Goal: Information Seeking & Learning: Learn about a topic

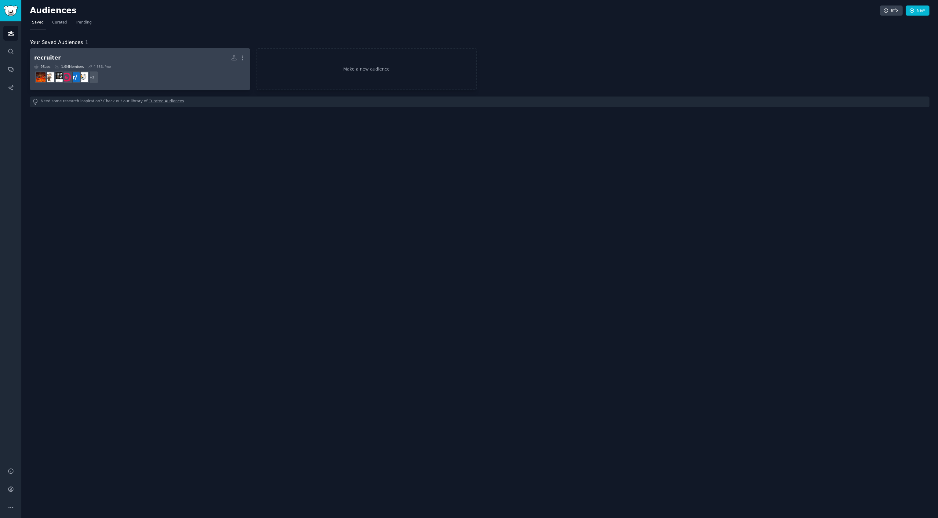
click at [161, 72] on dd "+ 3" at bounding box center [140, 77] width 212 height 17
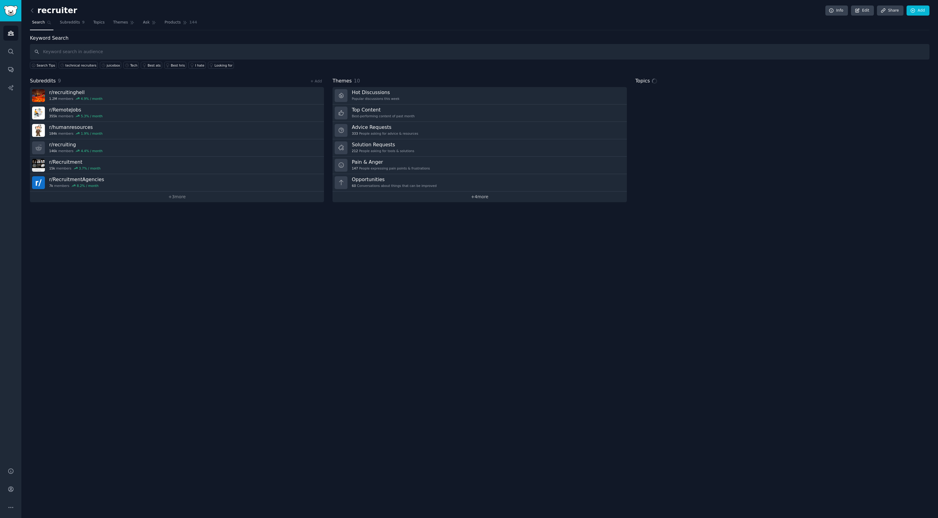
click at [453, 194] on link "+ 4 more" at bounding box center [479, 196] width 294 height 11
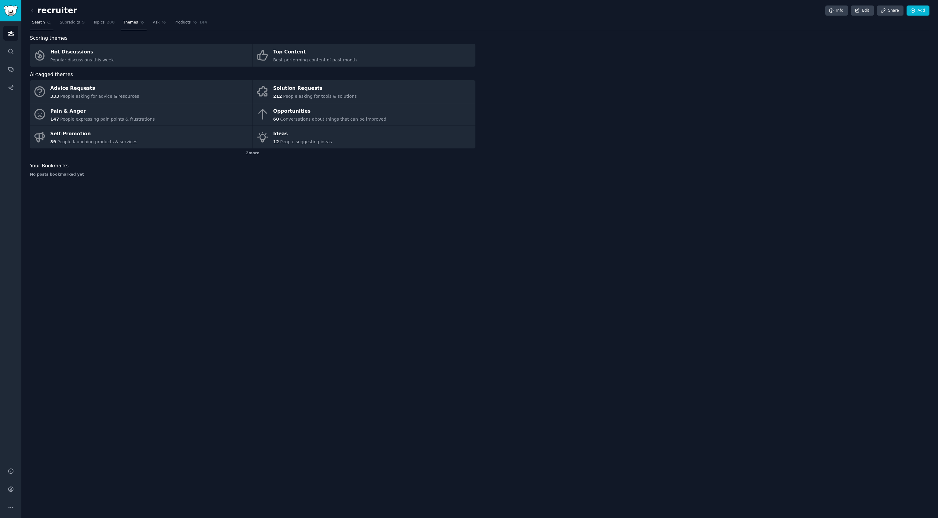
click at [44, 23] on span "Search" at bounding box center [38, 22] width 13 height 5
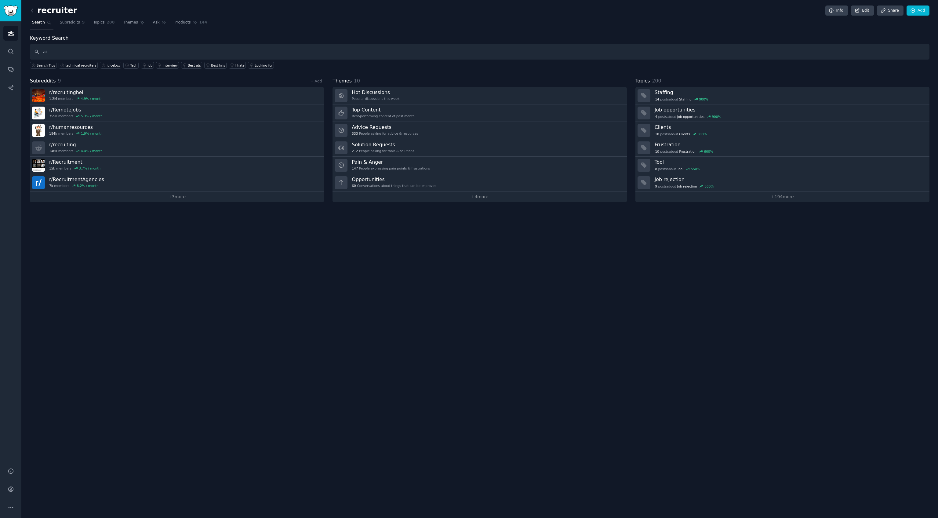
type input "ai"
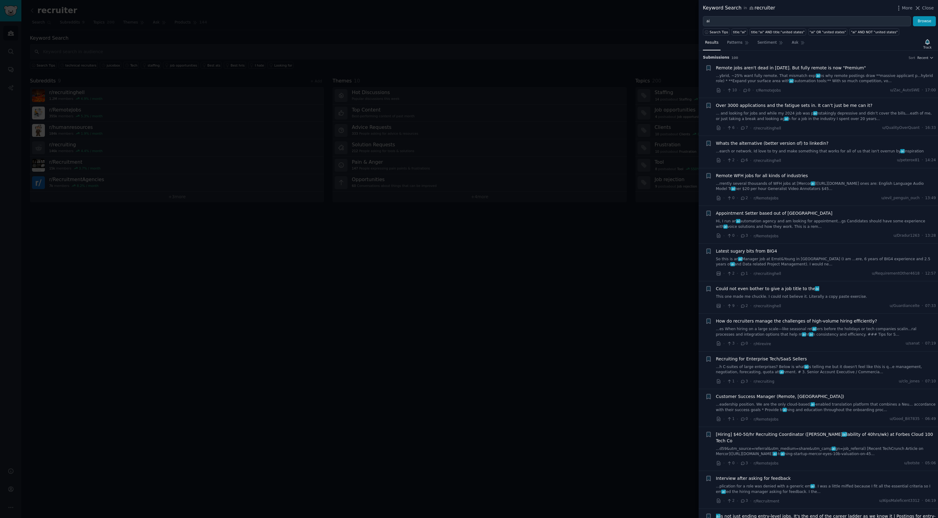
click at [843, 113] on link "... and looking for jobs and while my 2024 job was p ai nstakingly depressive a…" at bounding box center [826, 116] width 220 height 11
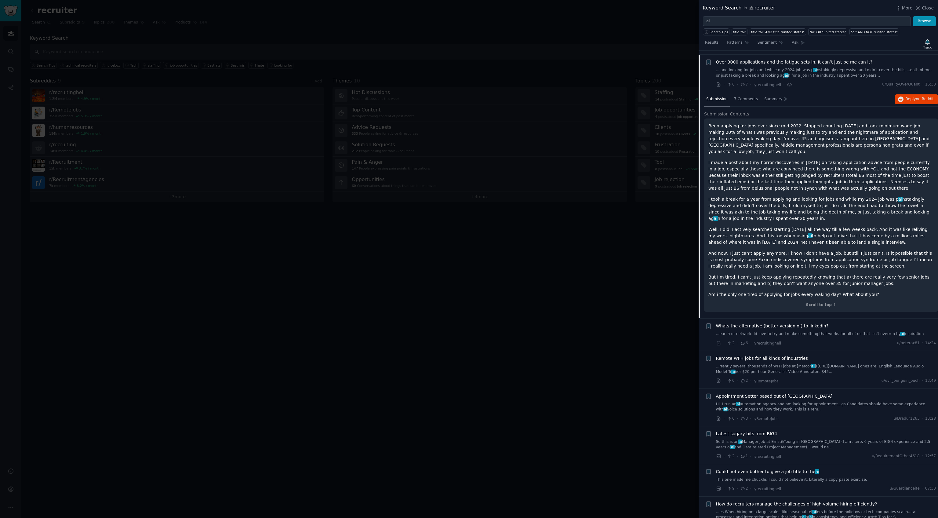
scroll to position [47, 0]
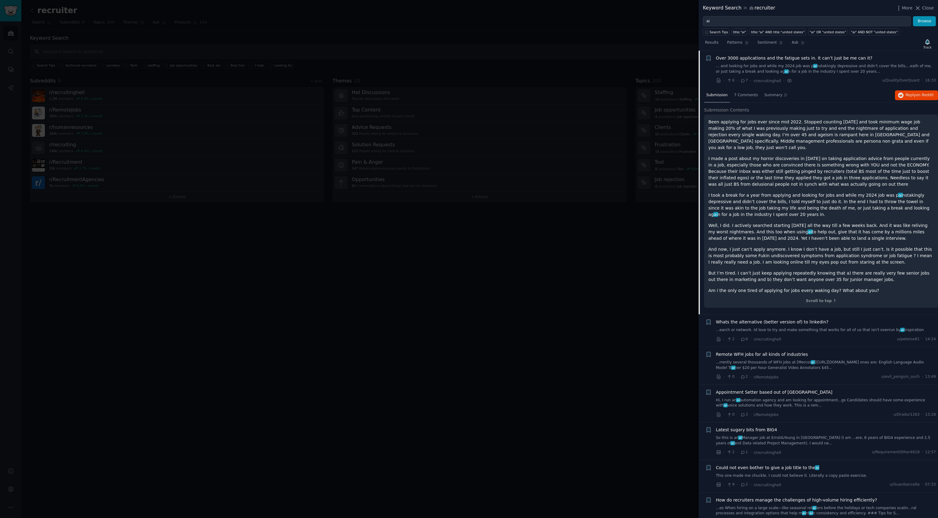
click at [928, 89] on div "Submission 7 Comments Summary Reply on Reddit" at bounding box center [821, 95] width 234 height 15
click at [776, 320] on div "Whats the alternative (better version of) to linkedin? ...earch or network. Id …" at bounding box center [826, 326] width 220 height 14
click at [782, 326] on div "Whats the alternative (better version of) to linkedin? ...earch or network. Id …" at bounding box center [826, 331] width 220 height 24
click at [794, 319] on span "Whats the alternative (better version of) to linkedin?" at bounding box center [772, 322] width 113 height 6
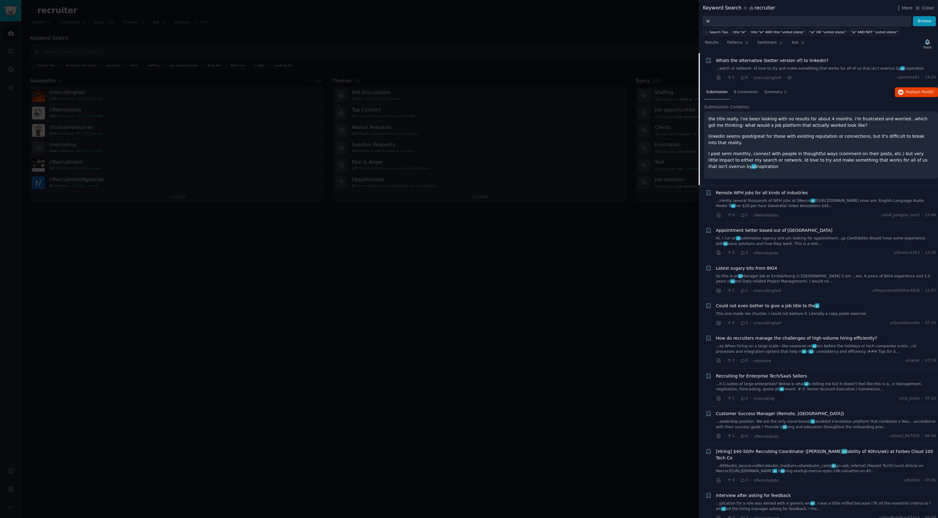
scroll to position [85, 0]
click at [914, 89] on span "Reply on Reddit" at bounding box center [920, 89] width 28 height 5
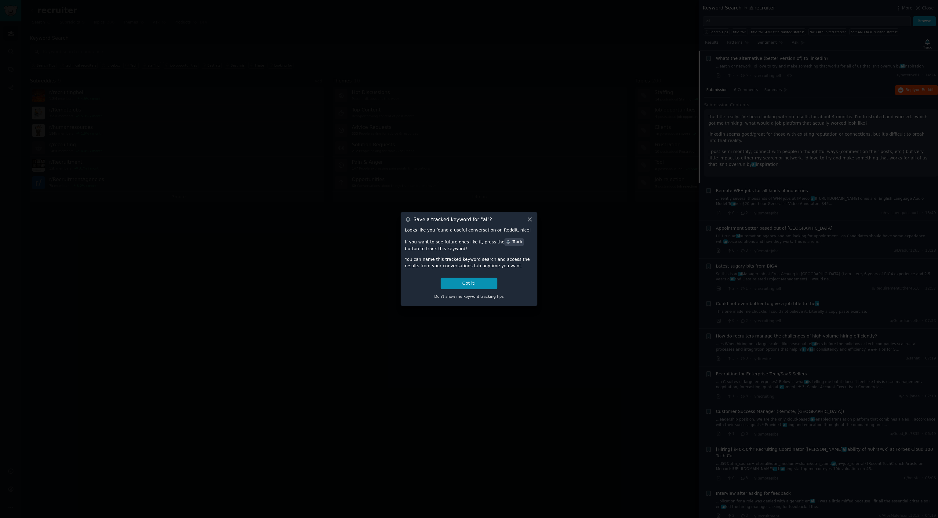
click at [529, 218] on icon at bounding box center [529, 219] width 3 height 3
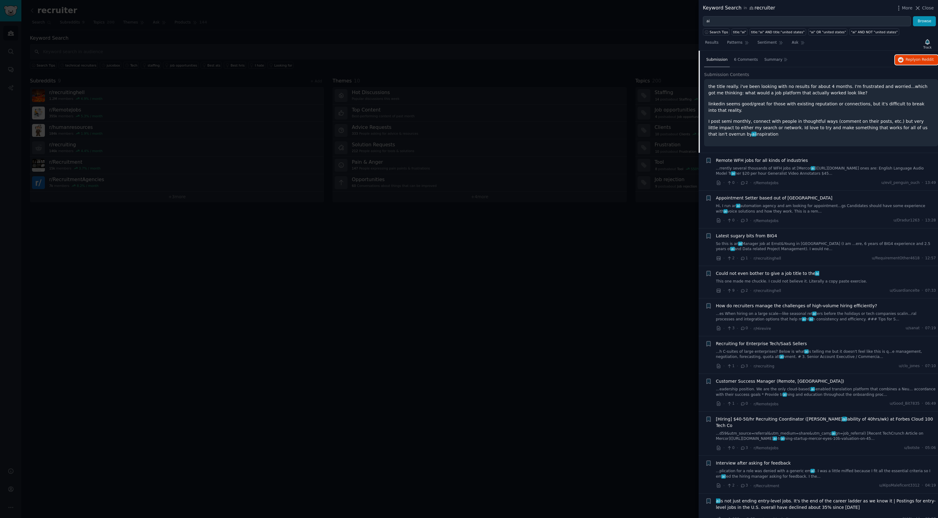
scroll to position [115, 0]
click at [779, 351] on link "...h C-suites of large enterprises? Below is what ai is telling me but it doesn…" at bounding box center [826, 354] width 220 height 11
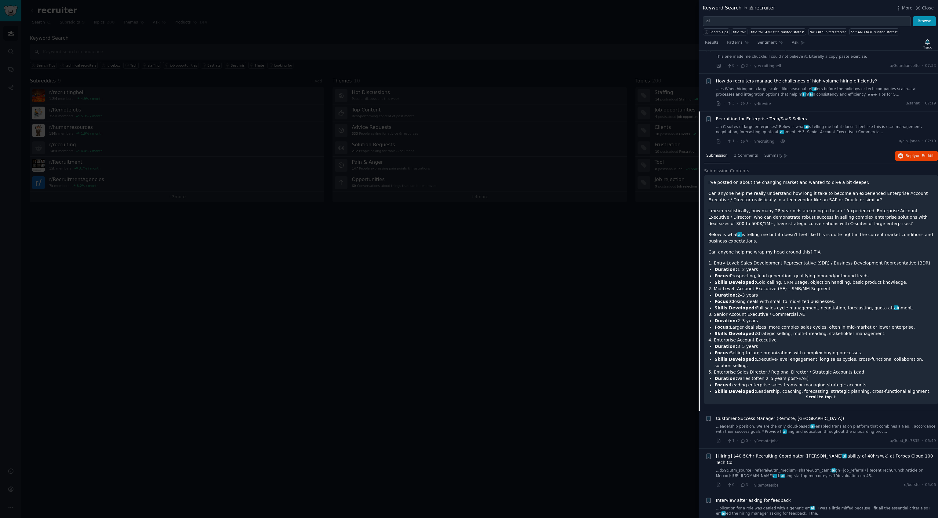
scroll to position [300, 0]
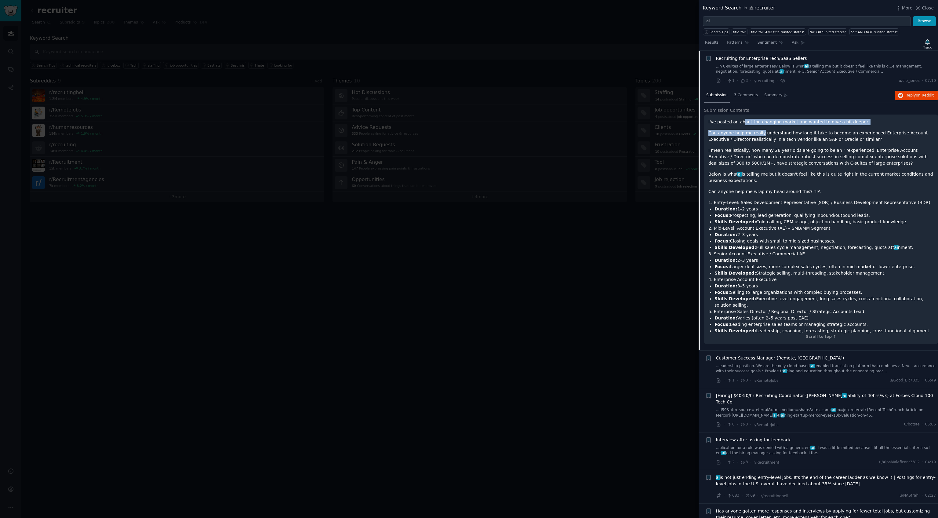
drag, startPoint x: 742, startPoint y: 123, endPoint x: 759, endPoint y: 132, distance: 19.1
click at [759, 132] on div "I've posted on about the changing market and wanted to dive a bit deeper. Can a…" at bounding box center [820, 226] width 225 height 215
click at [759, 132] on p "Can anyone help me really understand how long it take to become an experienced …" at bounding box center [820, 136] width 225 height 13
click at [787, 136] on p "Can anyone help me really understand how long it take to become an experienced …" at bounding box center [820, 136] width 225 height 13
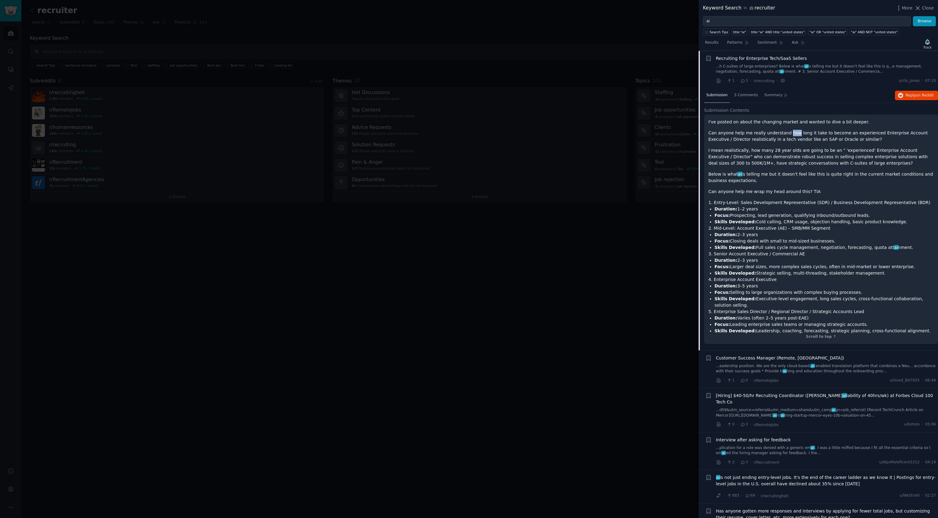
click at [785, 135] on div at bounding box center [785, 135] width 0 height 0
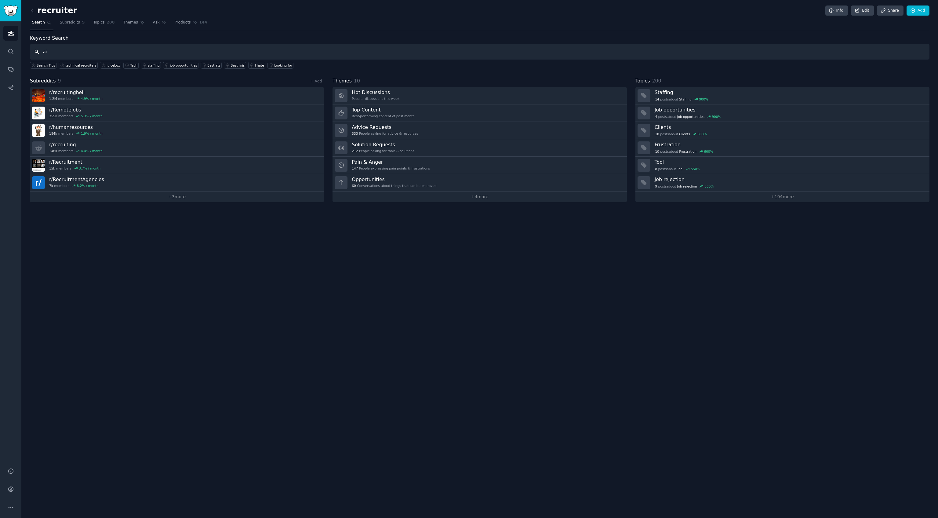
type input "ai"
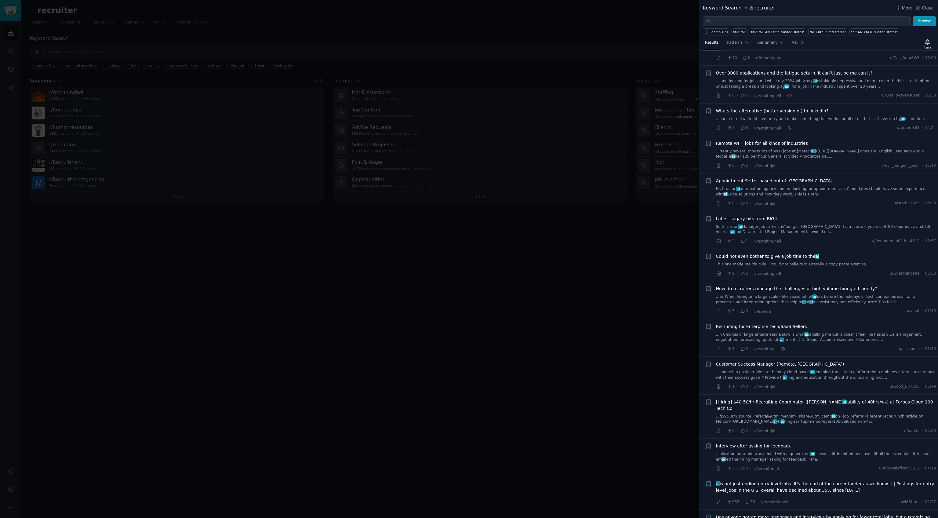
scroll to position [52, 0]
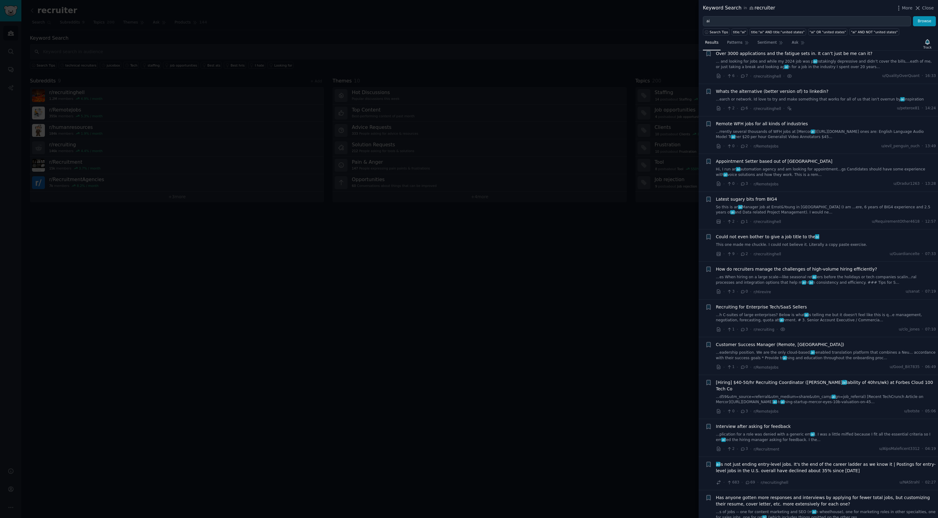
click at [762, 320] on link "...h C-suites of large enterprises? Below is what ai is telling me but it doesn…" at bounding box center [826, 317] width 220 height 11
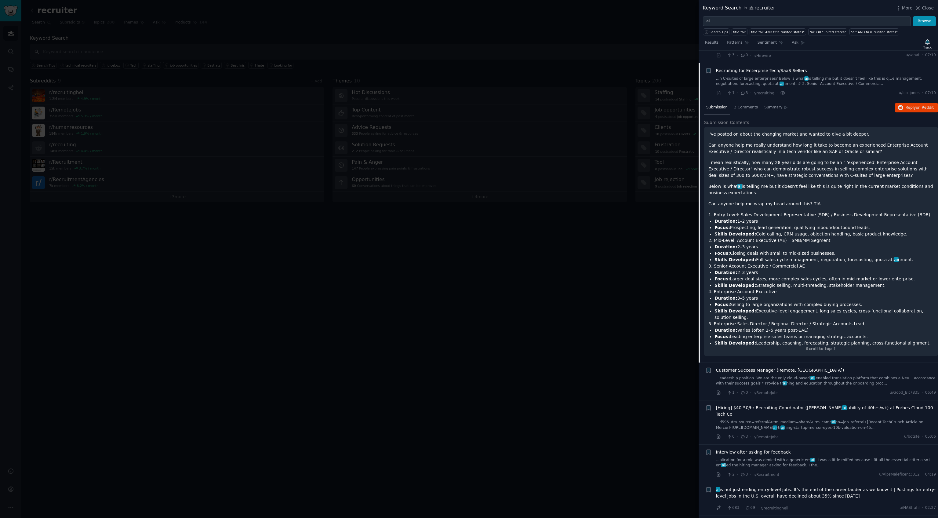
scroll to position [300, 0]
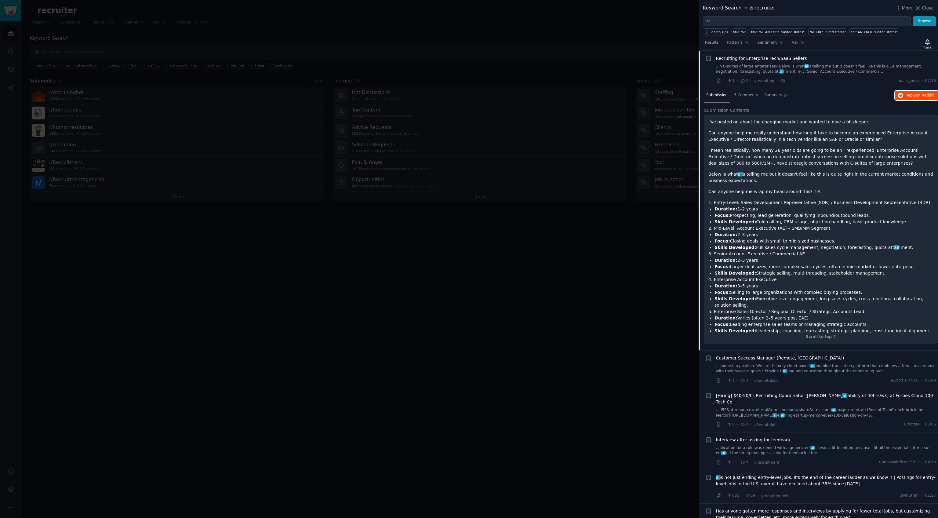
click at [921, 99] on button "Reply on Reddit" at bounding box center [916, 96] width 43 height 10
click at [895, 91] on button "Reply on Reddit" at bounding box center [916, 96] width 43 height 10
